Goal: Contribute content: Contribute content

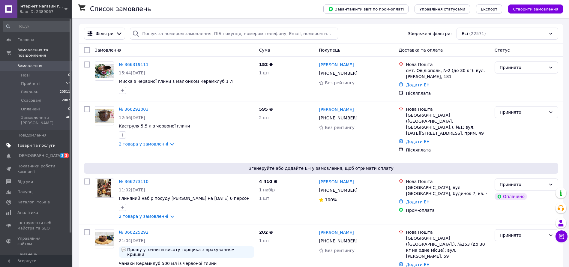
click at [33, 140] on link "Товари та послуги" at bounding box center [37, 145] width 74 height 10
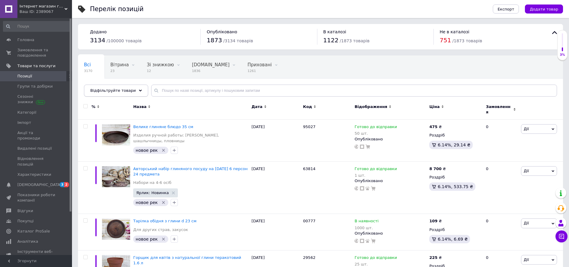
click at [102, 85] on div "Відфільтруйте товари" at bounding box center [116, 91] width 64 height 12
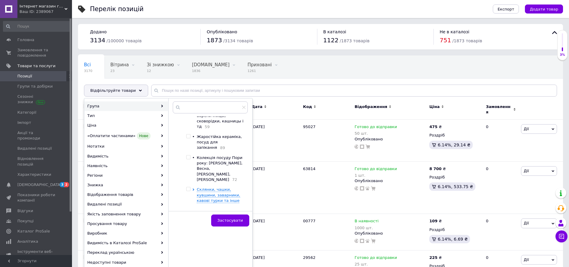
scroll to position [58, 0]
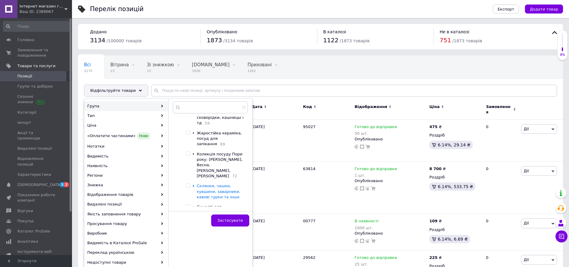
click at [193, 185] on icon at bounding box center [192, 186] width 1 height 2
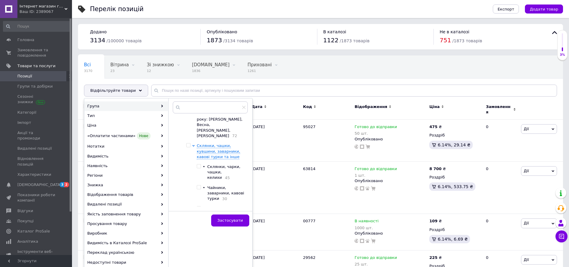
scroll to position [107, 0]
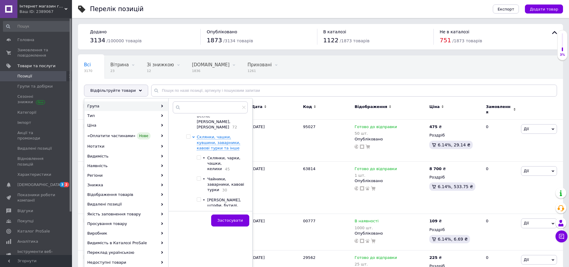
click at [198, 198] on input "checkbox" at bounding box center [199, 200] width 4 height 4
checkbox input "true"
click at [218, 218] on button "Застосувати" at bounding box center [230, 220] width 38 height 12
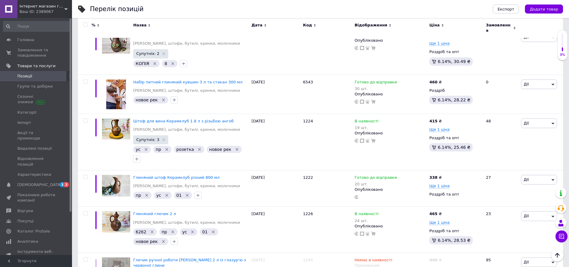
scroll to position [2844, 0]
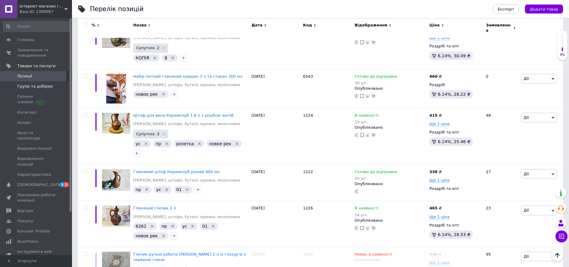
click at [35, 82] on link "Групи та добірки" at bounding box center [37, 86] width 74 height 10
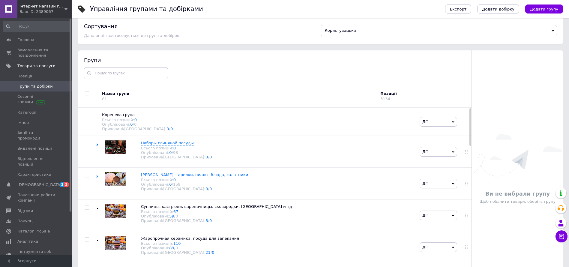
scroll to position [34, 0]
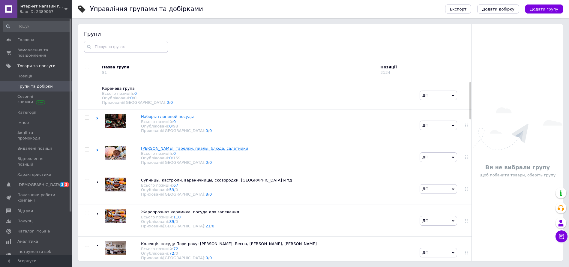
click at [495, 97] on div "Ви не вибрали групу Щоб побачити товари, оберіть групу" at bounding box center [517, 142] width 91 height 181
click at [34, 75] on span "Позиції" at bounding box center [36, 75] width 38 height 5
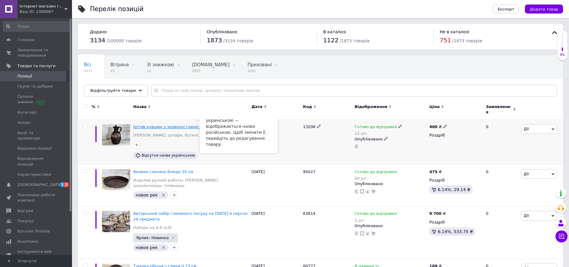
click at [161, 124] on span "Штоф кувшин з червоної глини 2 л" at bounding box center [169, 126] width 72 height 4
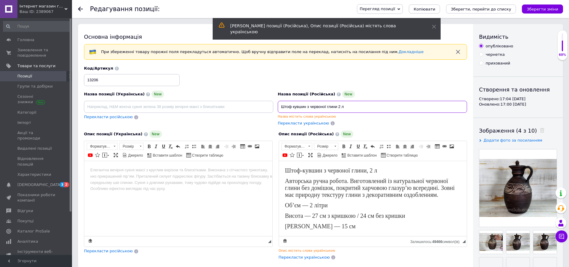
drag, startPoint x: 353, startPoint y: 108, endPoint x: 265, endPoint y: 101, distance: 88.1
click at [265, 101] on div "Назва позиції (Українська) New Перекласти російською Код/Артикул 13206 Назва по…" at bounding box center [275, 96] width 387 height 65
click at [139, 106] on input at bounding box center [178, 107] width 189 height 12
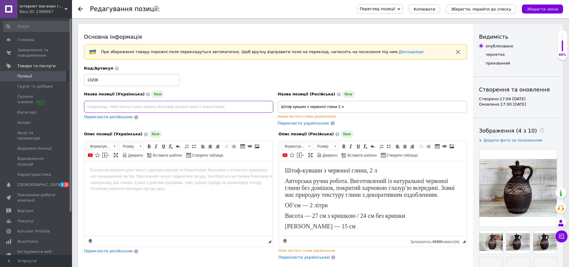
paste input "Штоф кувшин з червоної глини 2 л"
type input "Штоф кувшин з червоної глини 2 л"
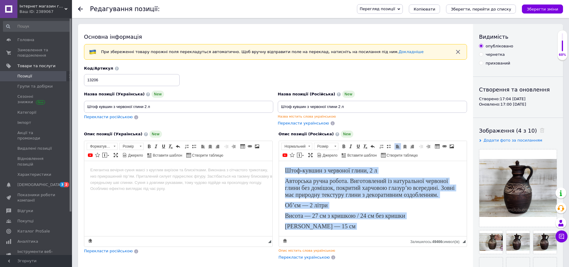
scroll to position [46, 0]
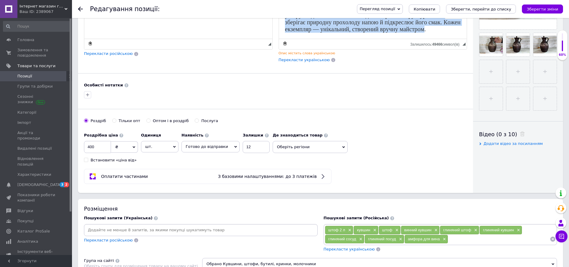
drag, startPoint x: 285, startPoint y: -30, endPoint x: 355, endPoint y: 402, distance: 438.2
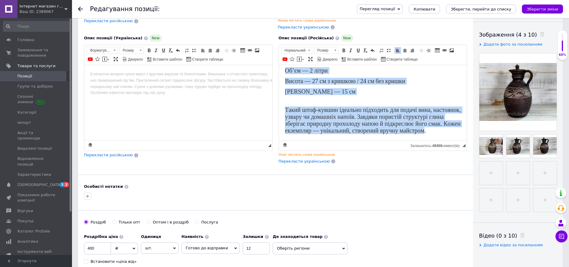
scroll to position [86, 0]
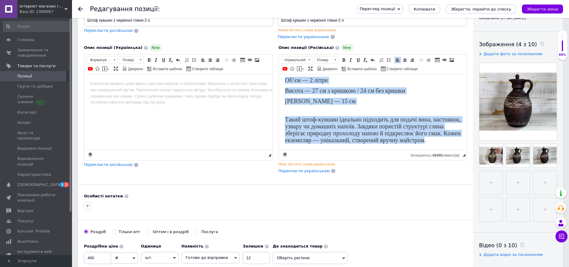
copy body "Штоф-кувшин з червоної глини, 2 л Авторська ручна робота. Виготовлений із натур…"
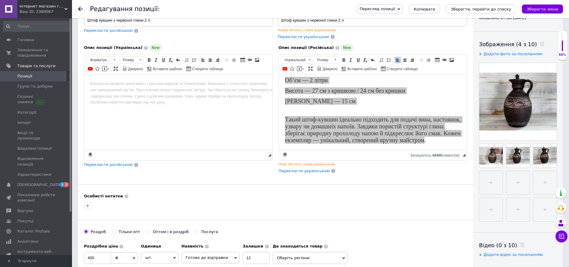
click at [173, 93] on html at bounding box center [178, 84] width 188 height 18
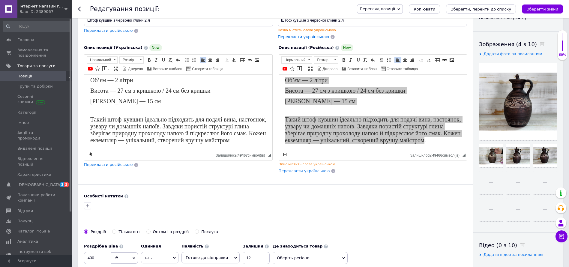
click at [119, 166] on span "Перекласти російською" at bounding box center [108, 164] width 49 height 4
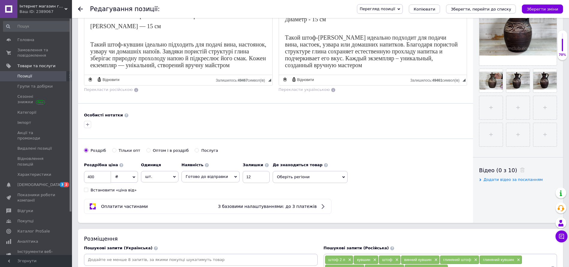
scroll to position [165, 0]
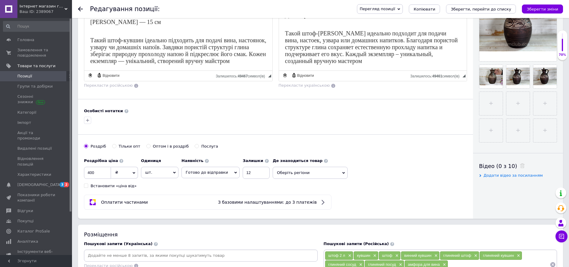
click at [83, 119] on div at bounding box center [88, 120] width 10 height 10
click at [88, 122] on icon "button" at bounding box center [87, 120] width 5 height 5
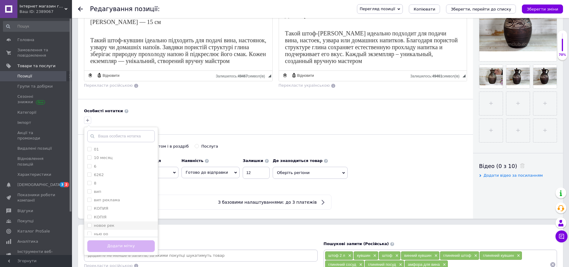
click at [109, 224] on label "новое рек" at bounding box center [104, 225] width 20 height 4
checkbox input "true"
click at [106, 242] on button "Додати мітку" at bounding box center [120, 246] width 67 height 12
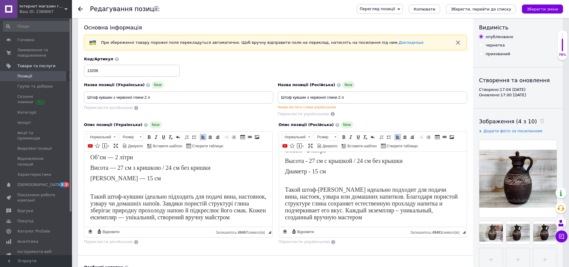
scroll to position [2, 0]
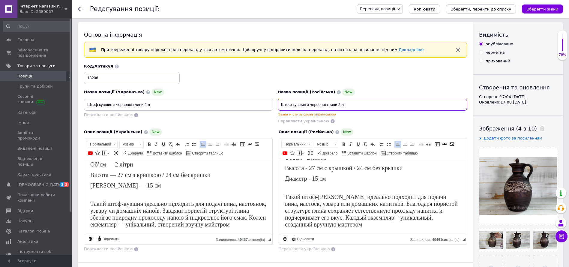
click at [303, 106] on input "Штоф кувшин з червоної глини 2 л" at bounding box center [372, 105] width 189 height 12
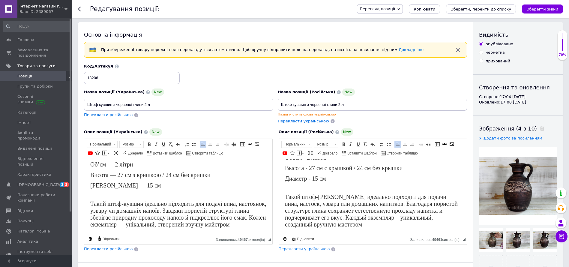
click at [109, 114] on span "Перекласти російською" at bounding box center [108, 114] width 49 height 4
type input "Штоф [PERSON_NAME] из красной глины 2 л"
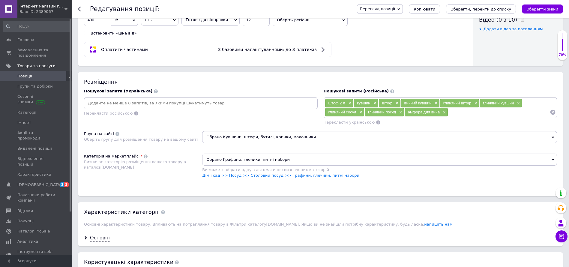
scroll to position [317, 0]
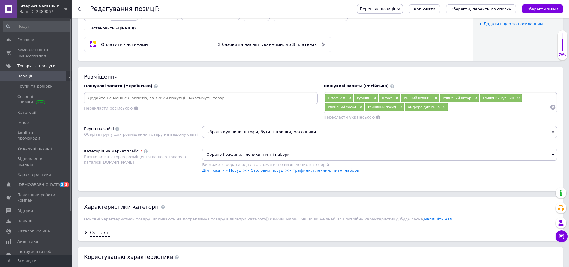
drag, startPoint x: 456, startPoint y: 110, endPoint x: 304, endPoint y: 79, distance: 154.9
click at [309, 80] on div "Пошукові запити (Українська) Перекласти російською Пошукові запити (Російська) …" at bounding box center [320, 101] width 479 height 43
click at [214, 85] on div "Пошукові запити (Українська)" at bounding box center [201, 85] width 234 height 5
drag, startPoint x: 477, startPoint y: 113, endPoint x: 476, endPoint y: 110, distance: 3.1
click at [477, 113] on div "штоф 2 л × кувшин × штоф × винний кувшин × глиняний штоф × глиняний кувшин × гл…" at bounding box center [440, 106] width 234 height 28
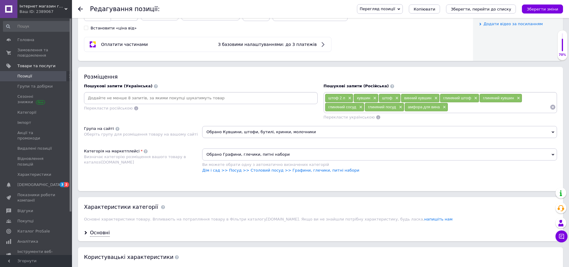
click at [476, 110] on input at bounding box center [499, 107] width 102 height 9
drag, startPoint x: 476, startPoint y: 110, endPoint x: 312, endPoint y: 69, distance: 169.3
click at [314, 70] on div "Розміщення Пошукові запити (Українська) Перекласти російською Пошукові запити (…" at bounding box center [320, 129] width 485 height 124
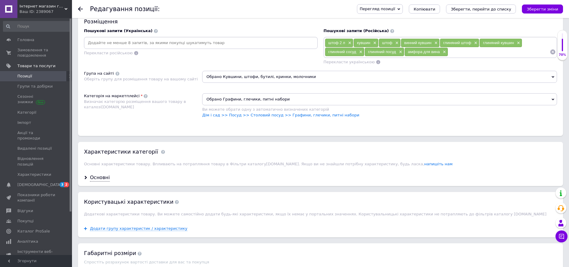
scroll to position [374, 0]
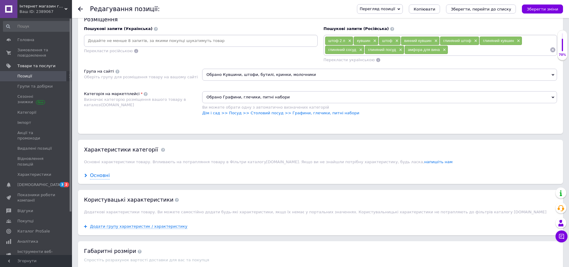
click at [98, 173] on div "Основні" at bounding box center [100, 175] width 20 height 7
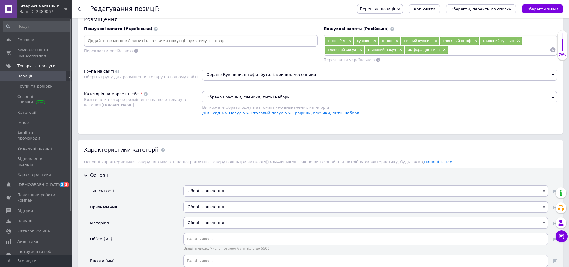
click at [254, 193] on div "Оберіть значення" at bounding box center [365, 190] width 365 height 11
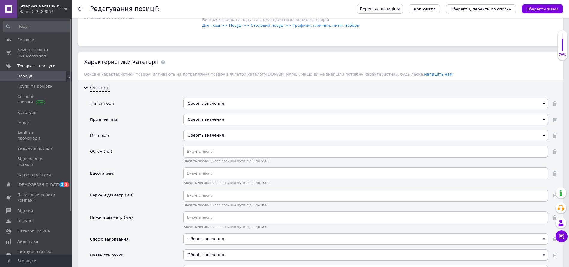
scroll to position [466, 0]
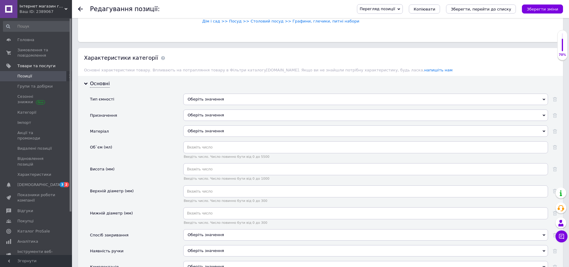
click at [204, 100] on div "Оберіть значення" at bounding box center [365, 99] width 365 height 11
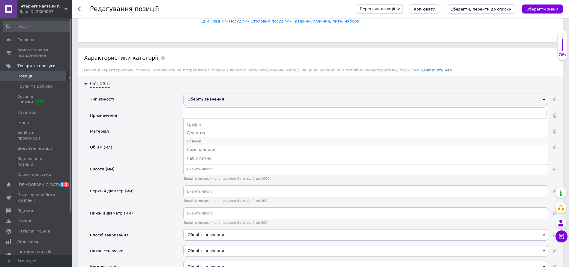
click at [229, 144] on li "Глечик" at bounding box center [365, 141] width 364 height 8
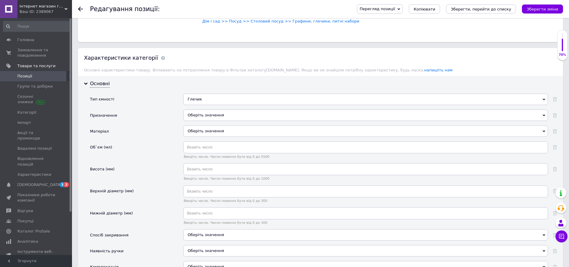
click at [214, 116] on div "Оберіть значення" at bounding box center [365, 114] width 365 height 11
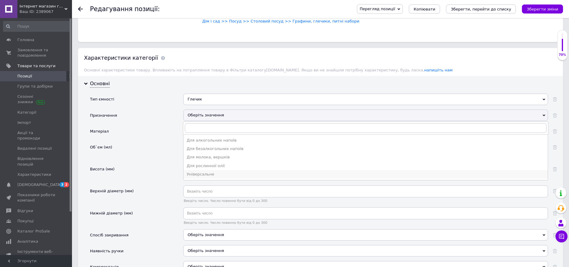
click at [220, 175] on div "Універсальне" at bounding box center [365, 173] width 358 height 5
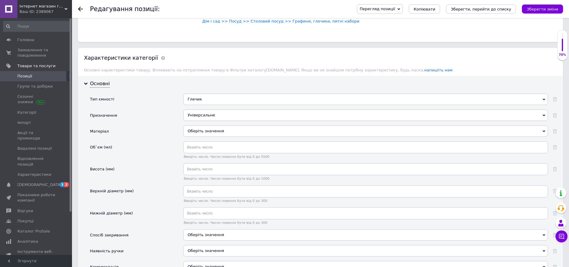
click at [196, 133] on div "Оберіть значення" at bounding box center [365, 130] width 365 height 11
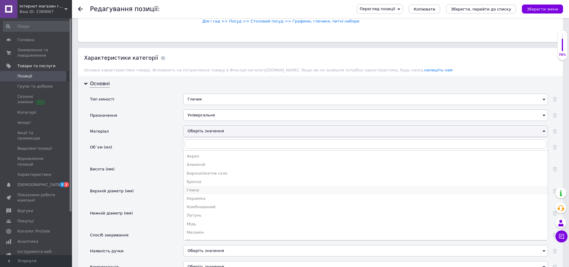
click at [201, 192] on div "Глина" at bounding box center [365, 189] width 358 height 5
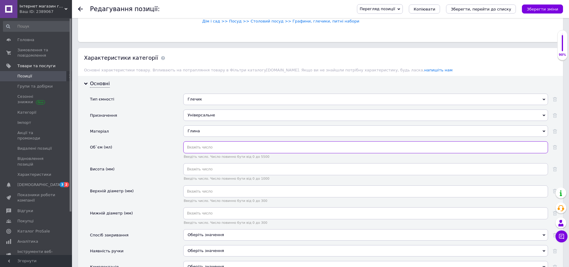
click at [197, 151] on input "text" at bounding box center [365, 147] width 365 height 12
drag, startPoint x: 197, startPoint y: 151, endPoint x: 183, endPoint y: 148, distance: 14.1
click at [183, 148] on input "1" at bounding box center [365, 147] width 365 height 12
type input "2000"
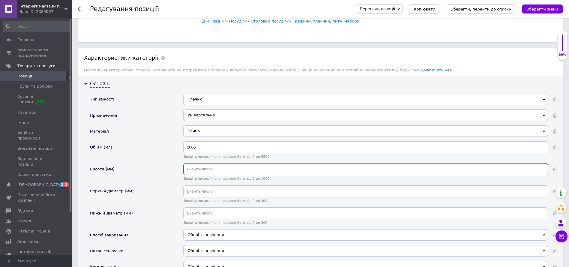
click at [206, 166] on input "text" at bounding box center [365, 169] width 365 height 12
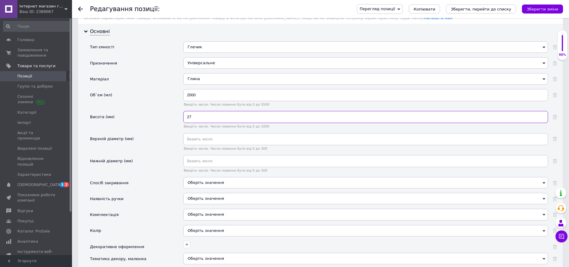
scroll to position [531, 0]
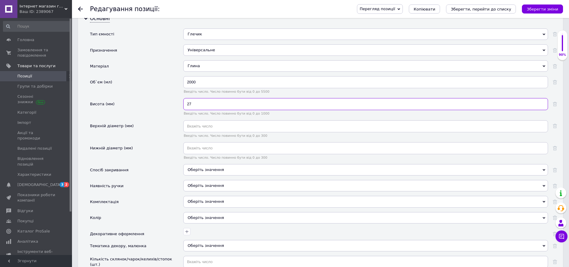
type input "27"
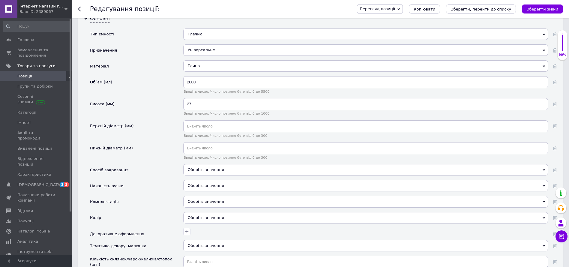
click at [194, 169] on div "Оберіть значення" at bounding box center [365, 169] width 365 height 11
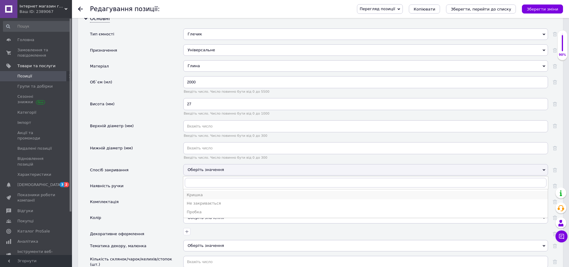
click at [205, 198] on li "Кришка" at bounding box center [365, 195] width 364 height 8
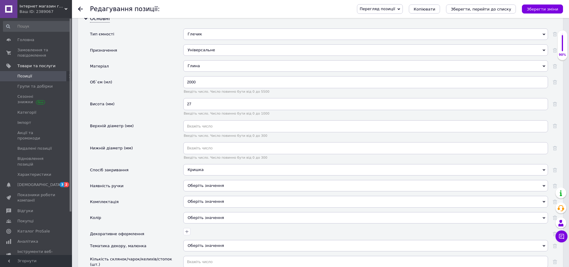
click at [192, 188] on span "Оберіть значення" at bounding box center [205, 185] width 36 height 4
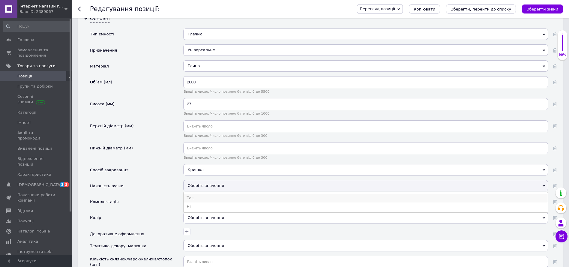
click at [197, 198] on li "Так" at bounding box center [365, 198] width 364 height 8
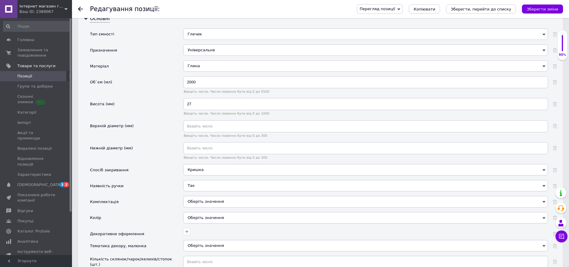
click at [197, 221] on div "Оберіть значення" at bounding box center [365, 217] width 365 height 11
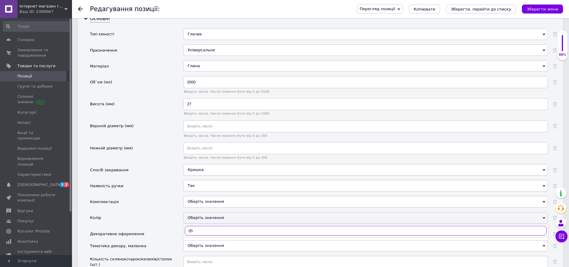
drag, startPoint x: 198, startPoint y: 230, endPoint x: 179, endPoint y: 229, distance: 19.5
click at [179, 229] on div "Тип ємності Глечик Графін Декантер Глечик Лимонадниця Набір питної Призначення …" at bounding box center [323, 187] width 467 height 319
type input "кор"
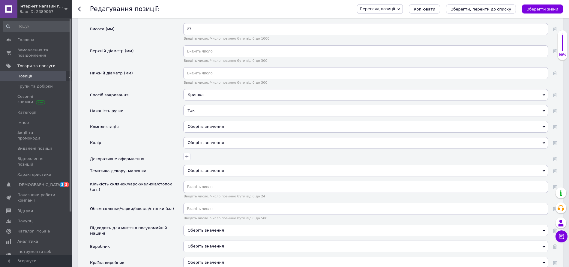
scroll to position [640, 0]
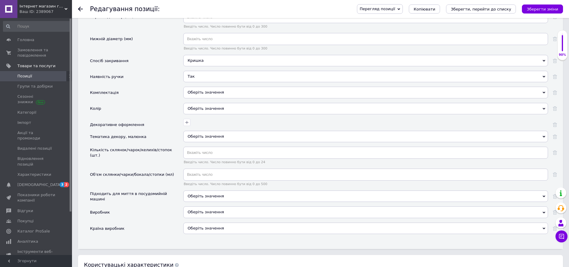
drag, startPoint x: 152, startPoint y: 100, endPoint x: 155, endPoint y: 101, distance: 3.1
click at [153, 100] on div "Комплектація" at bounding box center [136, 95] width 93 height 16
click at [196, 110] on div "Оберіть значення" at bounding box center [365, 108] width 365 height 11
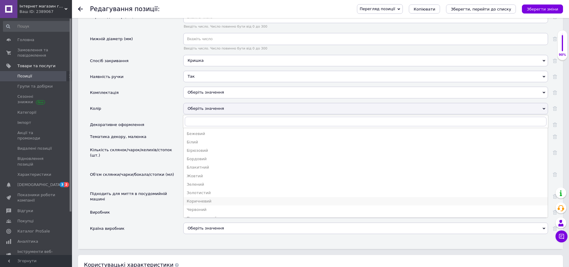
click at [205, 201] on div "Коричневий" at bounding box center [365, 200] width 358 height 5
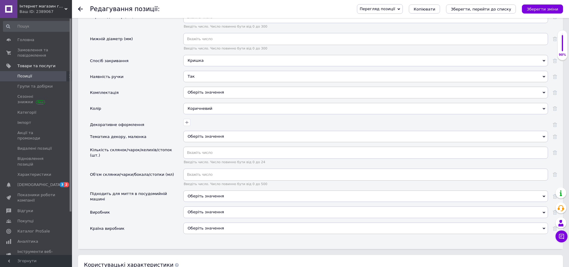
click at [217, 226] on div "Оберіть значення" at bounding box center [365, 227] width 365 height 11
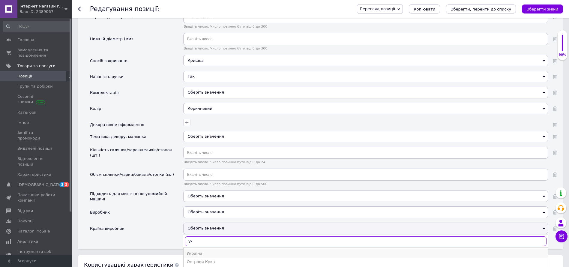
type input "ук"
click at [198, 253] on div "Україна" at bounding box center [365, 253] width 358 height 5
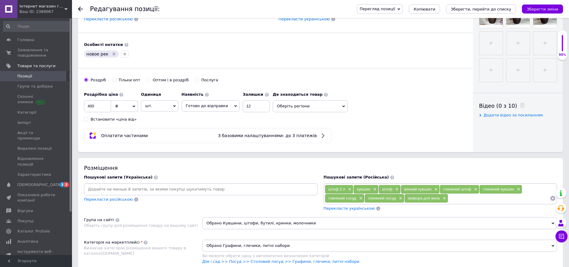
scroll to position [230, 0]
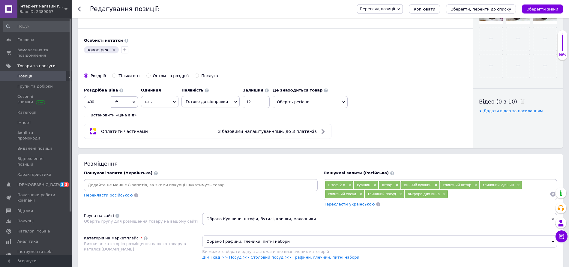
click at [106, 198] on div "Перекласти російською" at bounding box center [108, 195] width 50 height 7
click at [340, 205] on span "Перекласти українською" at bounding box center [348, 204] width 51 height 4
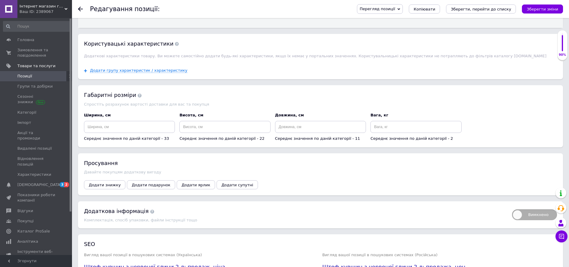
scroll to position [868, 0]
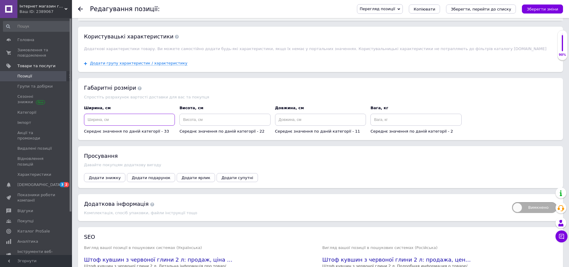
click at [129, 121] on input at bounding box center [129, 120] width 91 height 12
type input "25"
click at [200, 124] on input at bounding box center [224, 120] width 91 height 12
type input "25"
click at [305, 125] on input at bounding box center [320, 120] width 91 height 12
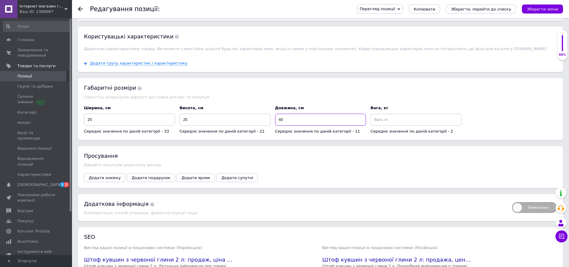
type input "40"
click at [398, 120] on input at bounding box center [415, 120] width 91 height 12
type input "1.7"
click at [490, 99] on div "Спростіть розрахунок вартості доставки для вас та покупця" at bounding box center [320, 97] width 473 height 4
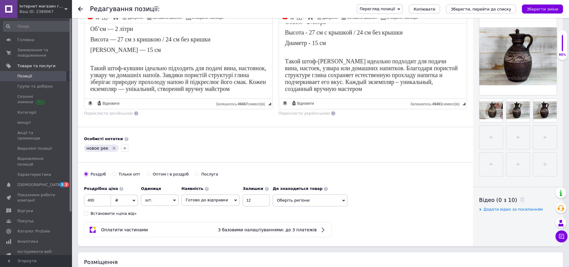
scroll to position [72, 0]
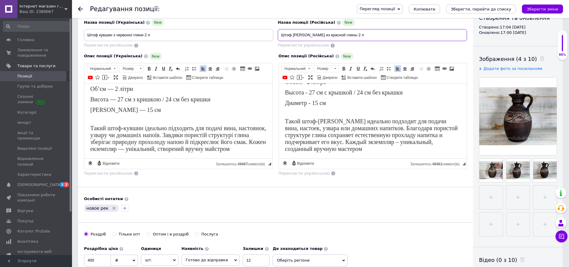
drag, startPoint x: 301, startPoint y: 37, endPoint x: 295, endPoint y: 37, distance: 6.0
click at [295, 37] on input "Штоф [PERSON_NAME] из красной глины 2 л" at bounding box center [372, 35] width 189 height 12
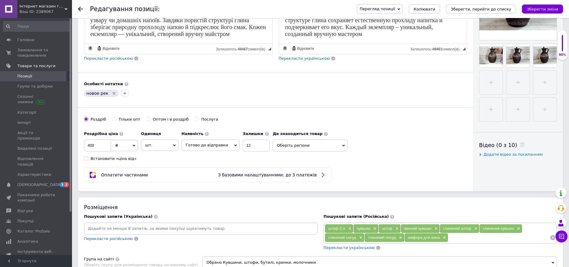
scroll to position [281, 0]
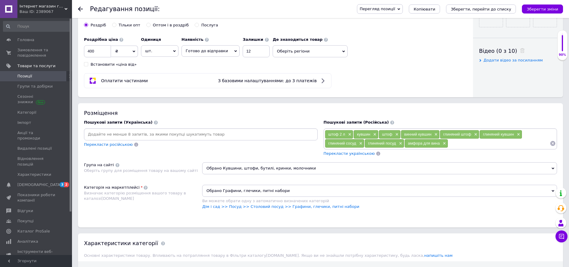
type input "Штоф кувшин из красной глины 2 л"
click at [341, 155] on span "Перекласти українською" at bounding box center [348, 153] width 51 height 4
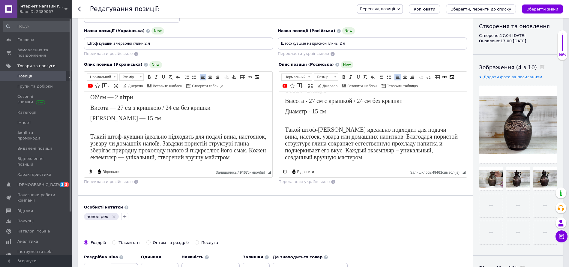
scroll to position [60, 0]
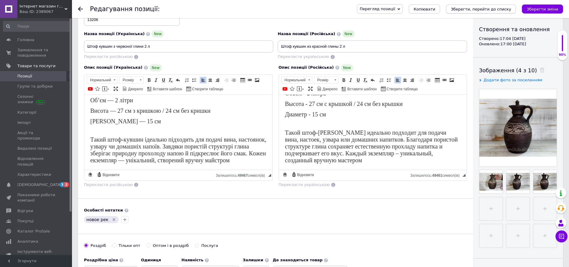
click at [486, 10] on icon "Зберегти, перейти до списку" at bounding box center [481, 9] width 60 height 4
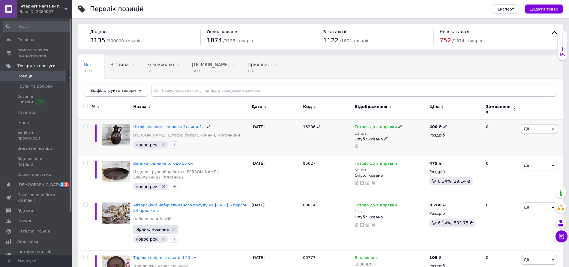
click at [534, 124] on span "Дії" at bounding box center [539, 129] width 36 height 10
click at [508, 213] on li "Додати в кампанію Каталог ProSale" at bounding box center [516, 216] width 79 height 8
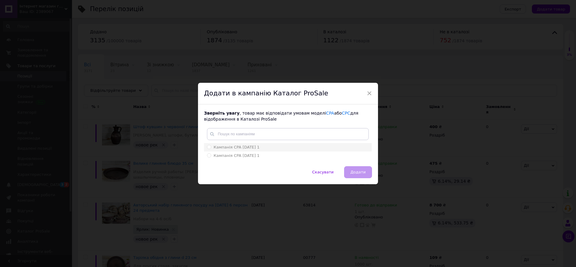
click at [240, 148] on span "Кампанія CPA [DATE] 1" at bounding box center [236, 147] width 46 height 4
click at [211, 148] on input "Кампанія CPA [DATE] 1" at bounding box center [209, 147] width 4 height 4
radio input "true"
click at [357, 172] on span "Додати" at bounding box center [357, 172] width 15 height 4
